Goal: Navigation & Orientation: Go to known website

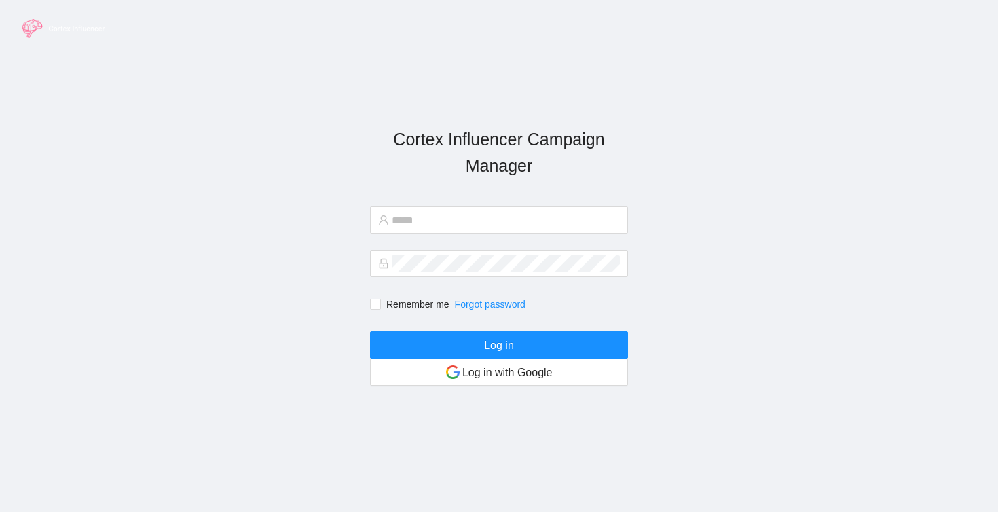
click at [68, 29] on img at bounding box center [65, 29] width 102 height 30
